Goal: Complete application form: Complete application form

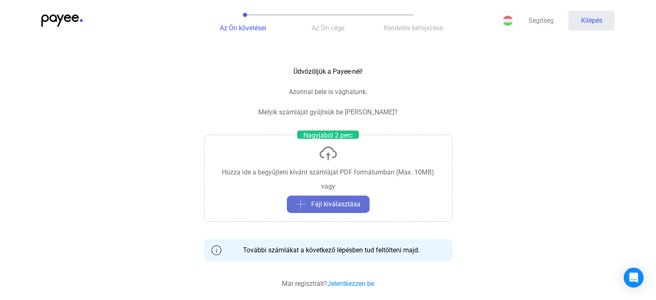
click at [328, 203] on font "Fájl kiválasztása" at bounding box center [335, 204] width 49 height 8
click at [334, 202] on font "Fájl kiválasztása" at bounding box center [335, 204] width 49 height 8
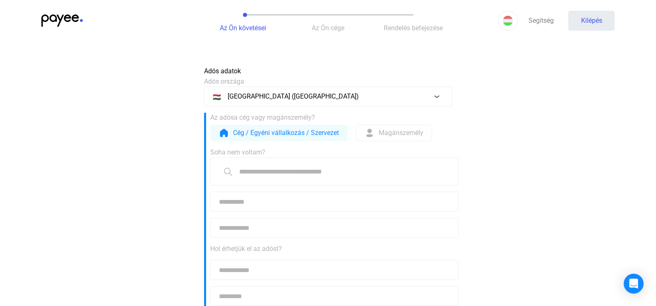
click at [286, 173] on input at bounding box center [334, 171] width 248 height 28
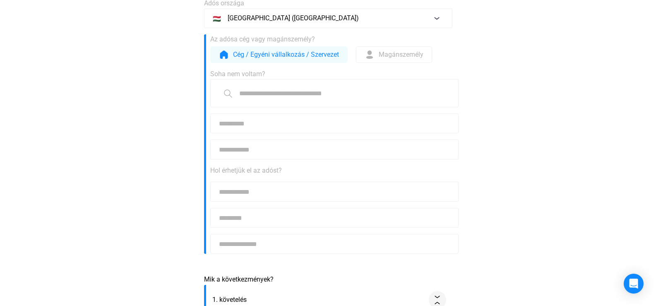
scroll to position [83, 0]
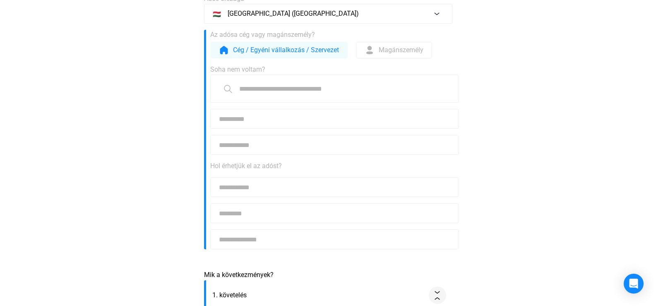
click at [267, 186] on input at bounding box center [334, 187] width 248 height 20
click at [395, 49] on font "Magánszemély" at bounding box center [401, 50] width 45 height 8
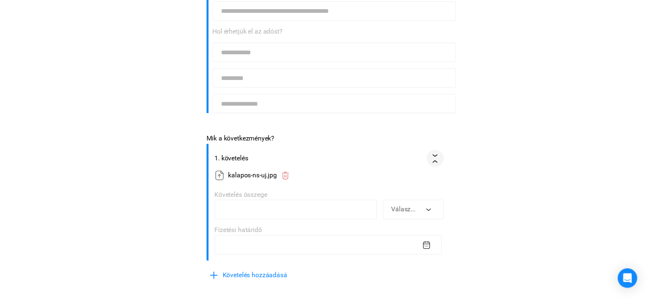
scroll to position [166, 0]
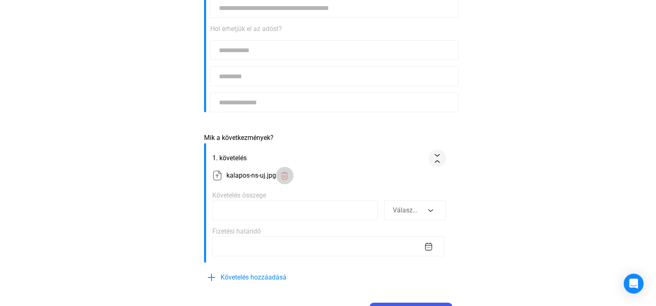
click at [285, 175] on img at bounding box center [284, 175] width 9 height 9
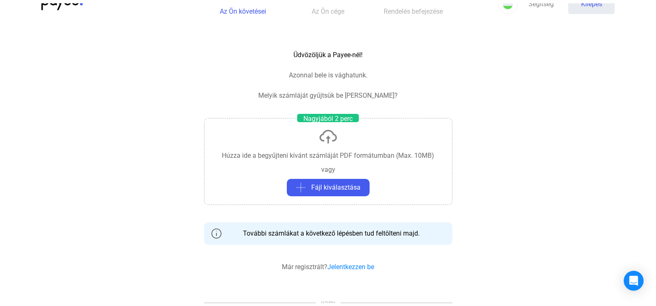
scroll to position [0, 0]
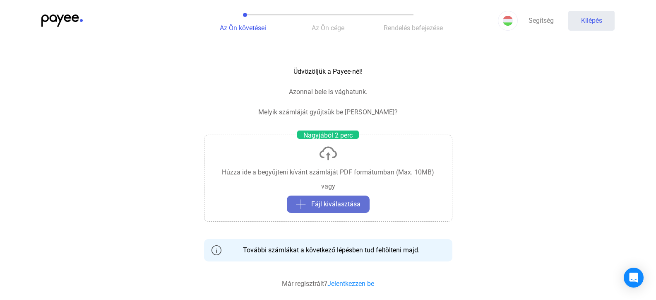
click at [329, 204] on font "Fájl kiválasztása" at bounding box center [335, 204] width 49 height 8
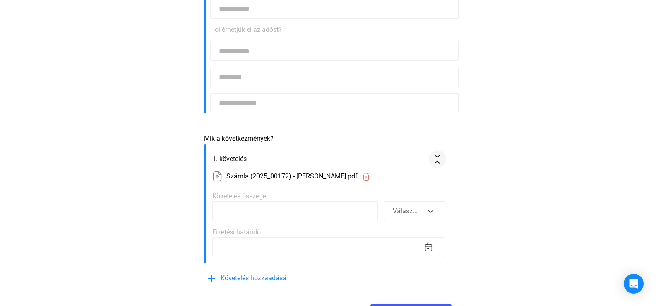
scroll to position [248, 0]
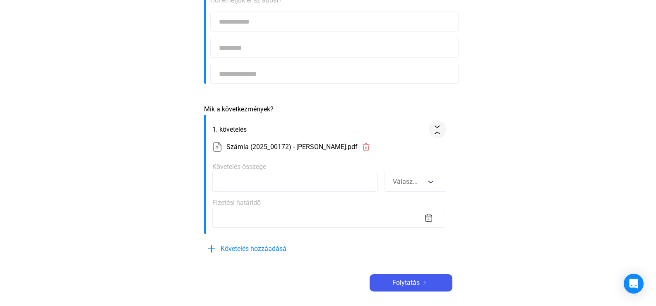
click at [226, 148] on section "Számla (2025_00172) - [PERSON_NAME].pdf" at bounding box center [329, 146] width 234 height 17
click at [320, 146] on font "Számla (2025_00172) - [PERSON_NAME].pdf" at bounding box center [291, 147] width 131 height 8
click at [366, 147] on section "Számla (2025_00172) - [PERSON_NAME].pdf" at bounding box center [329, 146] width 234 height 17
click at [305, 167] on payee-form-field "Követelés összege" at bounding box center [295, 177] width 166 height 30
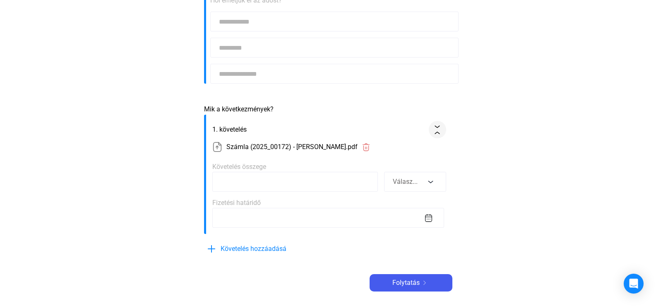
click at [369, 161] on form "1. követelés Számla (2025_00172) - [PERSON_NAME].pdf Követelés összege Válasz..…" at bounding box center [328, 174] width 248 height 119
click at [427, 168] on div "Követelés összege Válasz..." at bounding box center [329, 177] width 234 height 30
click at [430, 180] on button "Válasz..." at bounding box center [415, 182] width 62 height 20
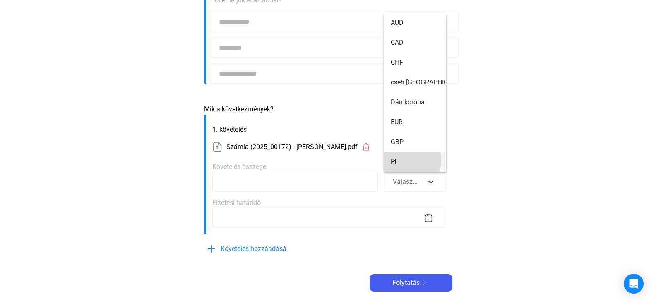
click at [396, 160] on button "Ft" at bounding box center [415, 162] width 62 height 20
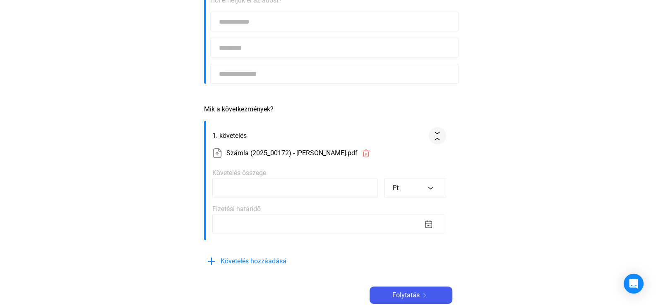
click at [358, 188] on input at bounding box center [295, 188] width 166 height 20
type input "******"
click at [385, 220] on input at bounding box center [328, 224] width 232 height 20
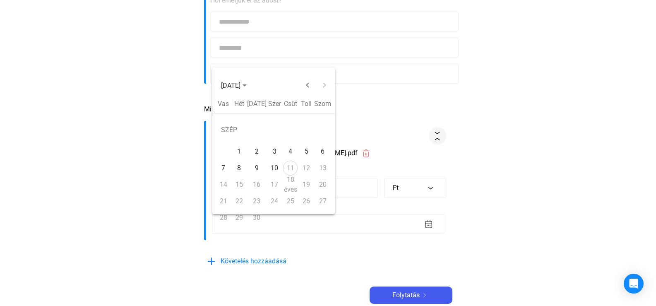
click at [274, 199] on font "24" at bounding box center [274, 201] width 7 height 8
click at [274, 201] on font "24" at bounding box center [274, 201] width 7 height 8
click at [274, 166] on font "10" at bounding box center [274, 168] width 7 height 8
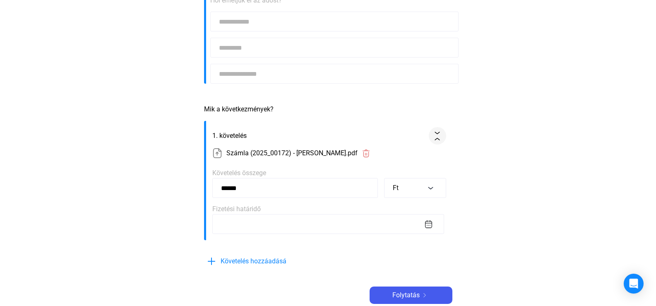
type input "**********"
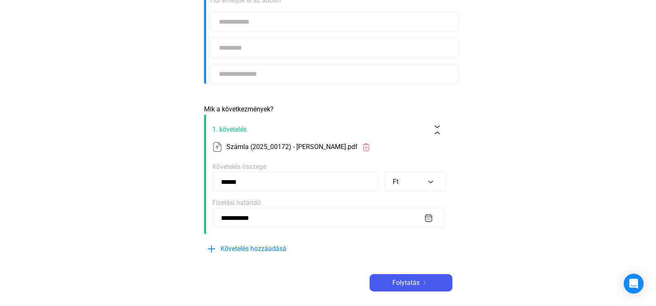
click at [426, 217] on input "**********" at bounding box center [328, 218] width 232 height 20
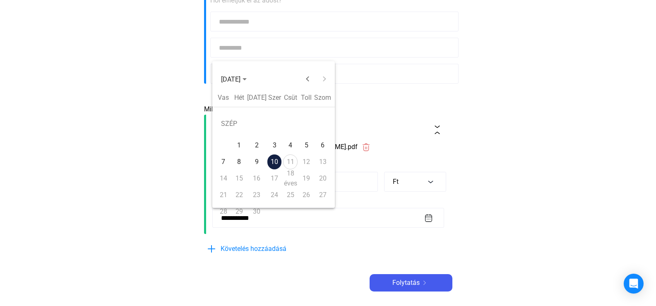
click at [276, 178] on font "17" at bounding box center [274, 178] width 7 height 8
click at [290, 161] on font "11" at bounding box center [290, 162] width 7 height 8
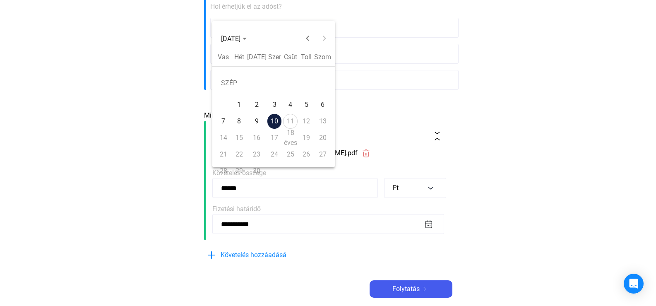
scroll to position [290, 0]
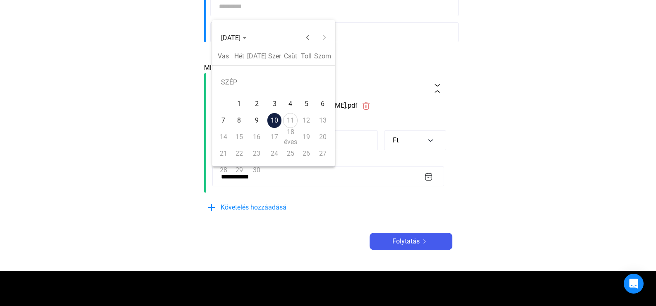
click at [239, 154] on font "22" at bounding box center [238, 153] width 7 height 8
click at [239, 153] on font "22" at bounding box center [238, 153] width 7 height 8
click at [293, 133] on font "18 éves" at bounding box center [290, 137] width 13 height 18
click at [292, 133] on font "18 éves" at bounding box center [290, 137] width 13 height 18
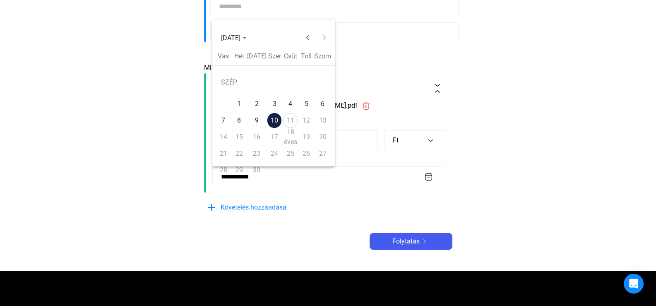
click at [292, 120] on font "11" at bounding box center [290, 120] width 7 height 8
click at [310, 37] on button "Előző hónap" at bounding box center [307, 37] width 17 height 17
click at [326, 37] on button "Következő hónap" at bounding box center [324, 37] width 17 height 17
click at [306, 38] on button "Előző hónap" at bounding box center [307, 37] width 17 height 17
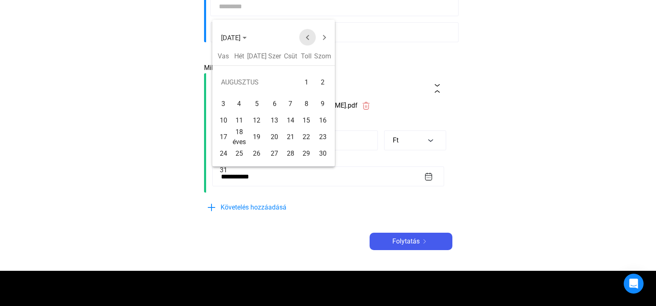
click at [306, 38] on button "Előző hónap" at bounding box center [307, 37] width 17 height 17
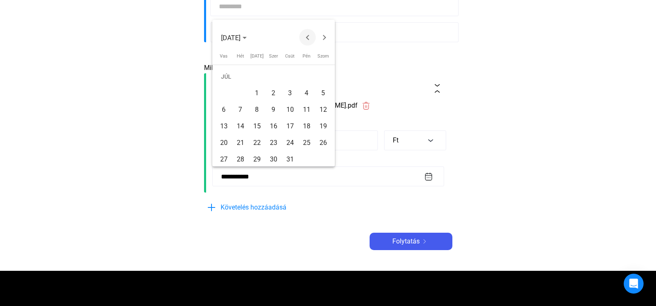
click at [306, 38] on button "Előző hónap" at bounding box center [307, 37] width 17 height 17
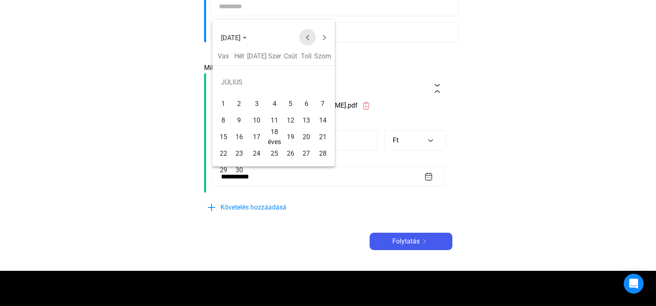
click at [306, 38] on button "Előző hónap" at bounding box center [307, 37] width 17 height 17
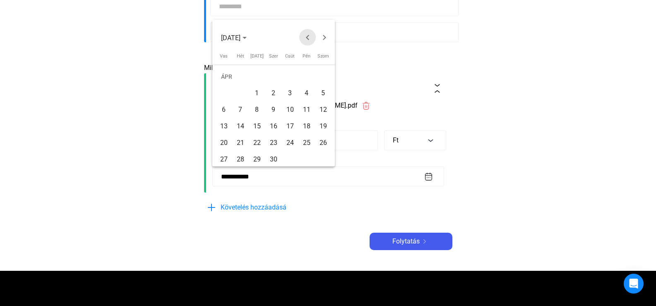
click at [306, 38] on button "Előző hónap" at bounding box center [307, 37] width 17 height 17
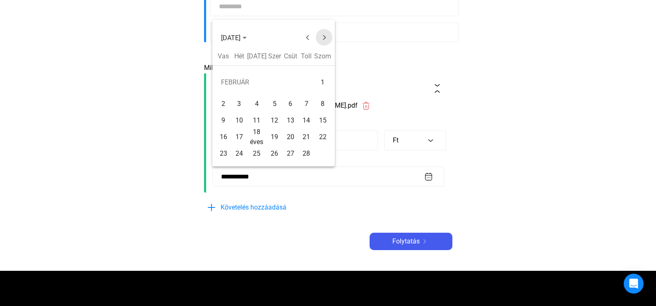
click at [323, 38] on button "Következő hónap" at bounding box center [324, 37] width 17 height 17
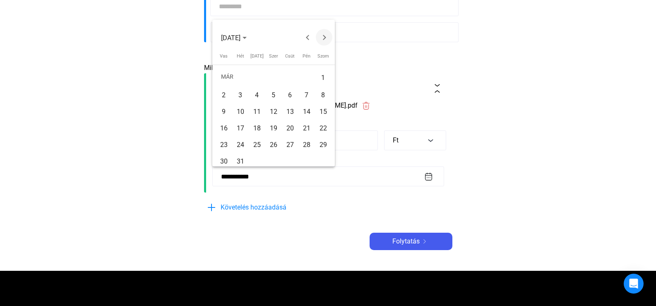
click at [323, 38] on button "Következő hónap" at bounding box center [324, 37] width 17 height 17
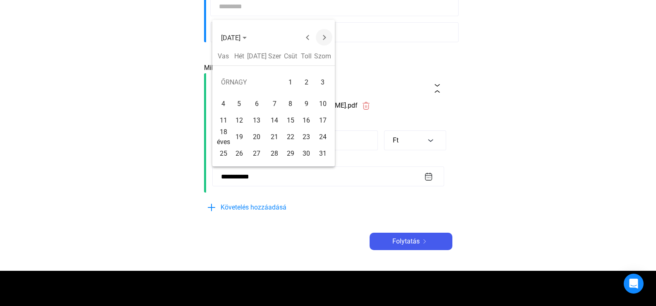
click at [325, 38] on button "Következő hónap" at bounding box center [324, 37] width 17 height 17
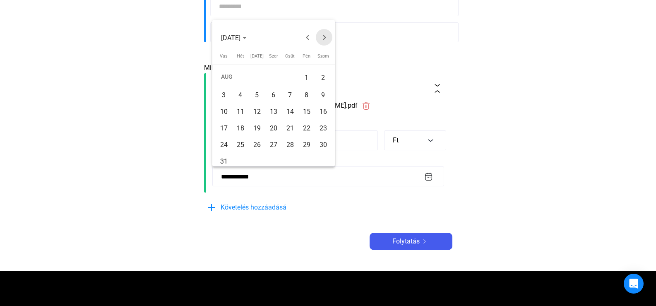
click at [325, 38] on button "Következő hónap" at bounding box center [324, 37] width 17 height 17
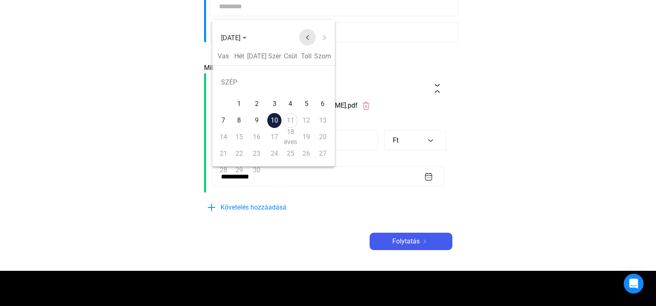
click at [308, 38] on button "Előző hónap" at bounding box center [307, 37] width 17 height 17
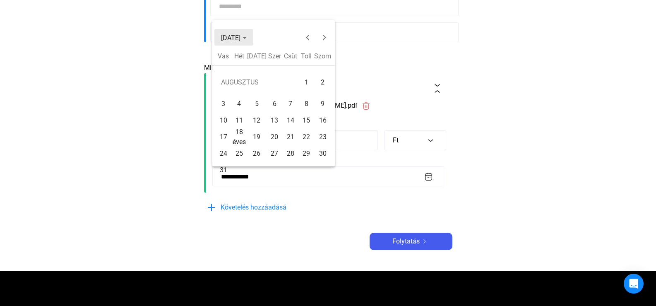
click at [247, 38] on icon "Válassza ki a hónapot és az évet" at bounding box center [245, 38] width 4 height 2
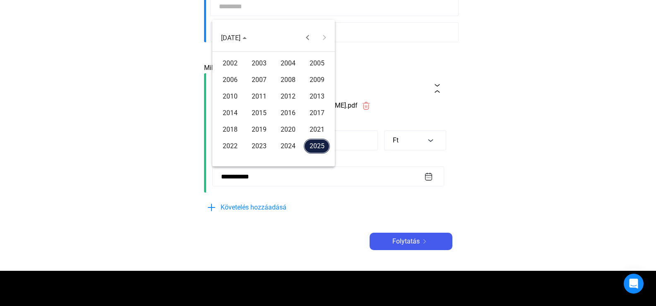
click at [318, 144] on font "2025" at bounding box center [317, 146] width 15 height 8
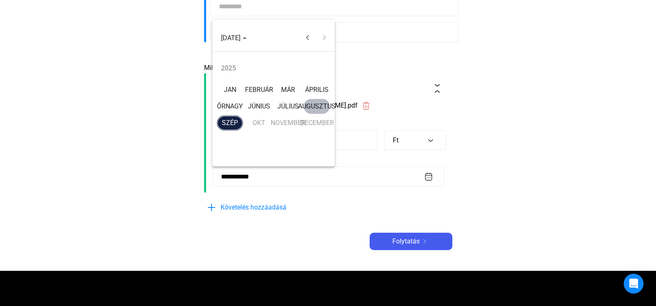
click at [257, 120] on font "OKT" at bounding box center [258, 123] width 13 height 8
click at [306, 36] on button "Previous year" at bounding box center [307, 37] width 17 height 17
click at [324, 35] on button "Next year" at bounding box center [324, 37] width 17 height 17
click at [354, 60] on div at bounding box center [328, 153] width 656 height 306
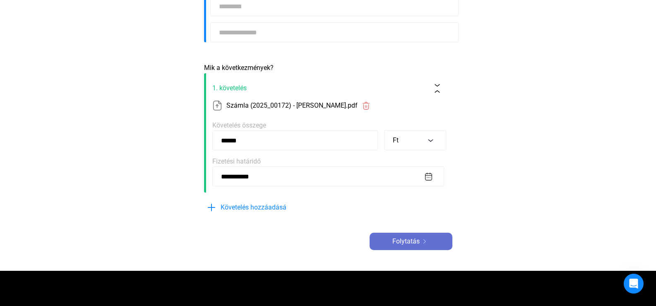
click at [411, 239] on font "Folytatás" at bounding box center [405, 241] width 27 height 8
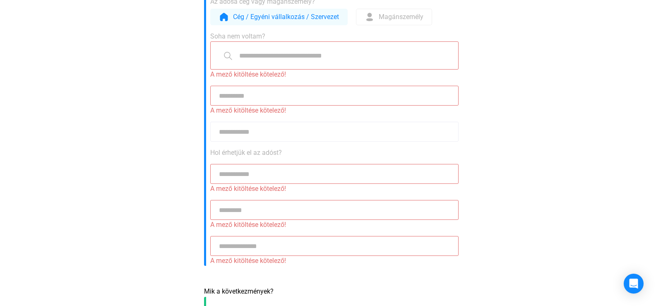
scroll to position [113, 0]
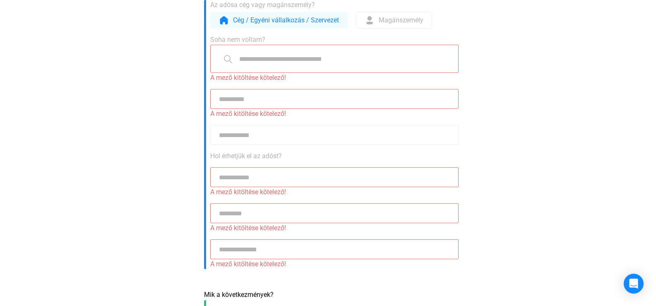
click at [387, 19] on font "Magánszemély" at bounding box center [401, 20] width 45 height 8
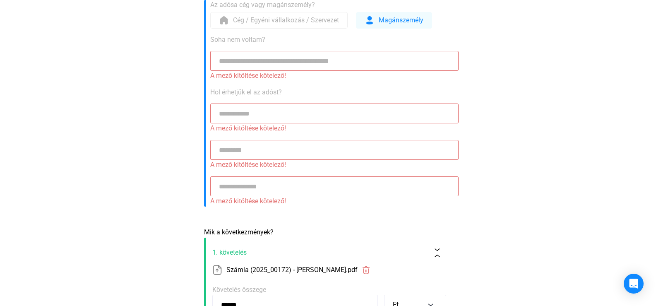
click at [231, 62] on input at bounding box center [334, 61] width 248 height 20
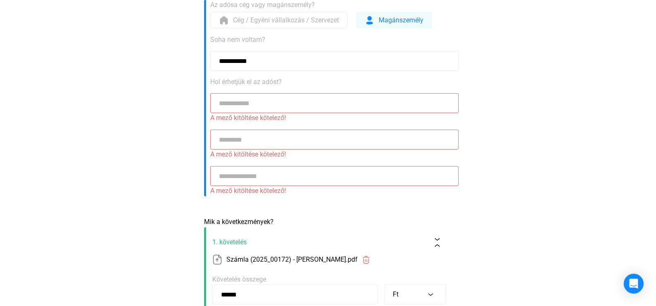
type input "**********"
click at [227, 102] on input at bounding box center [334, 103] width 248 height 20
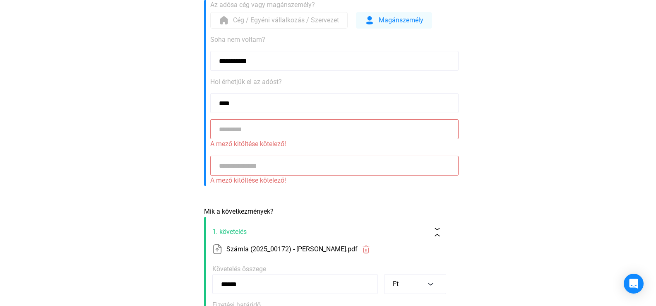
type input "****"
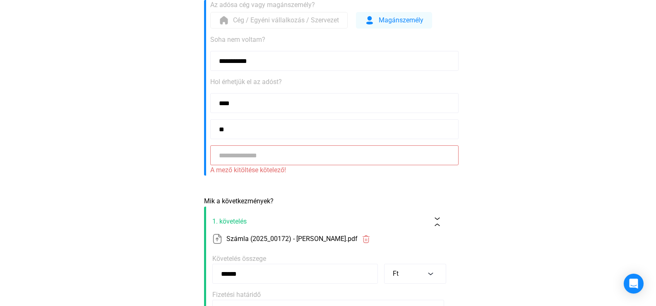
type input "*"
type input "**********"
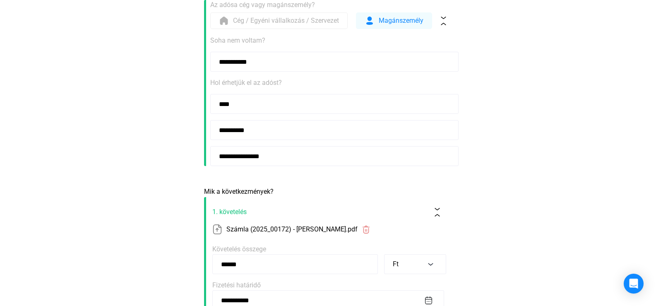
click at [229, 154] on input "**********" at bounding box center [334, 156] width 248 height 20
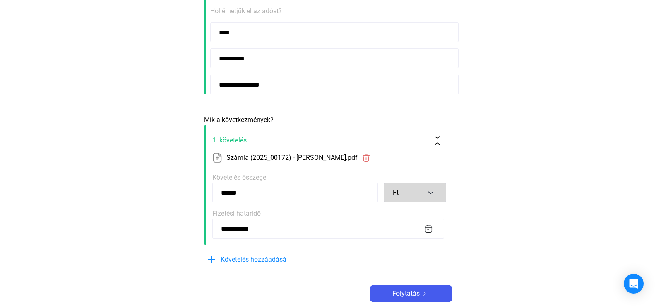
scroll to position [195, 0]
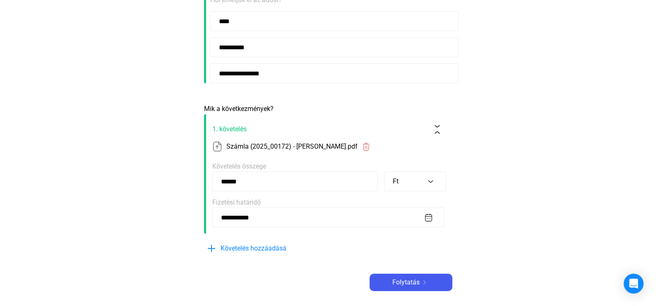
type input "**********"
click at [254, 128] on span "1. követelés" at bounding box center [318, 129] width 213 height 10
click at [427, 280] on img at bounding box center [425, 282] width 10 height 4
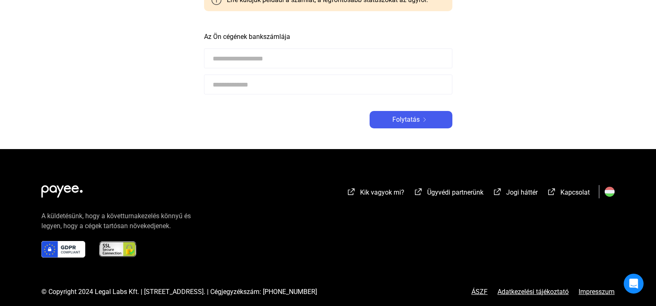
scroll to position [434, 0]
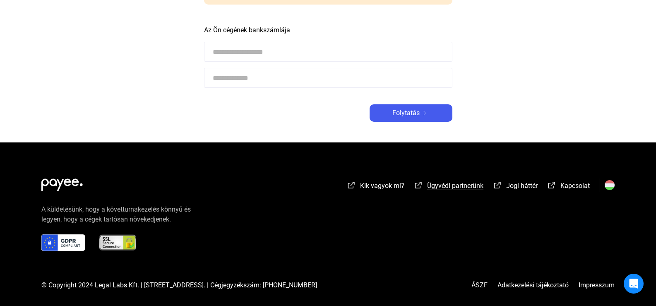
click at [451, 185] on font "Ügyvédi partnerünk" at bounding box center [455, 186] width 56 height 8
